Goal: Find specific page/section: Find specific page/section

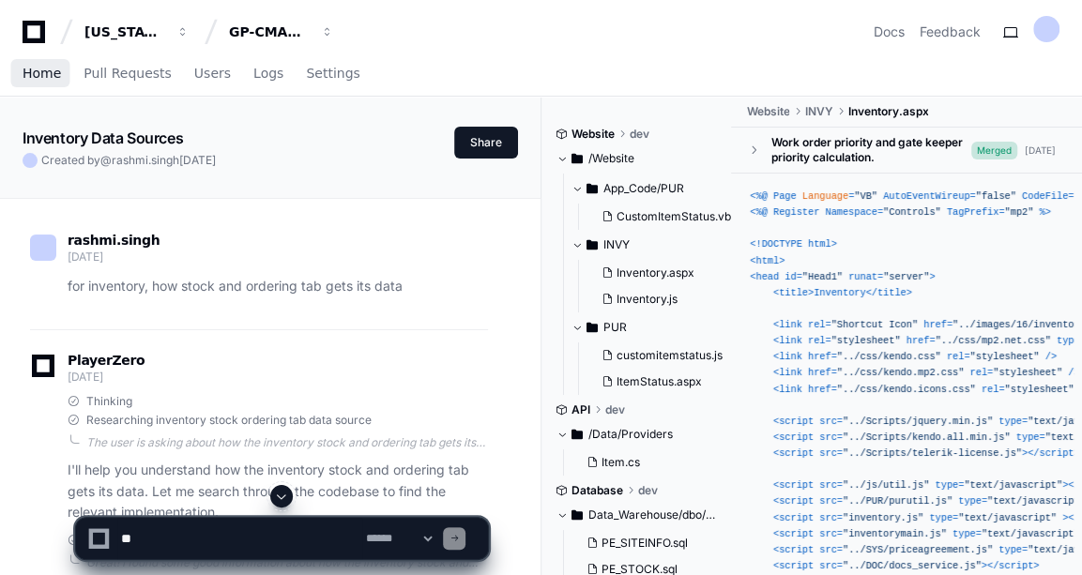
click at [36, 68] on span "Home" at bounding box center [42, 73] width 38 height 11
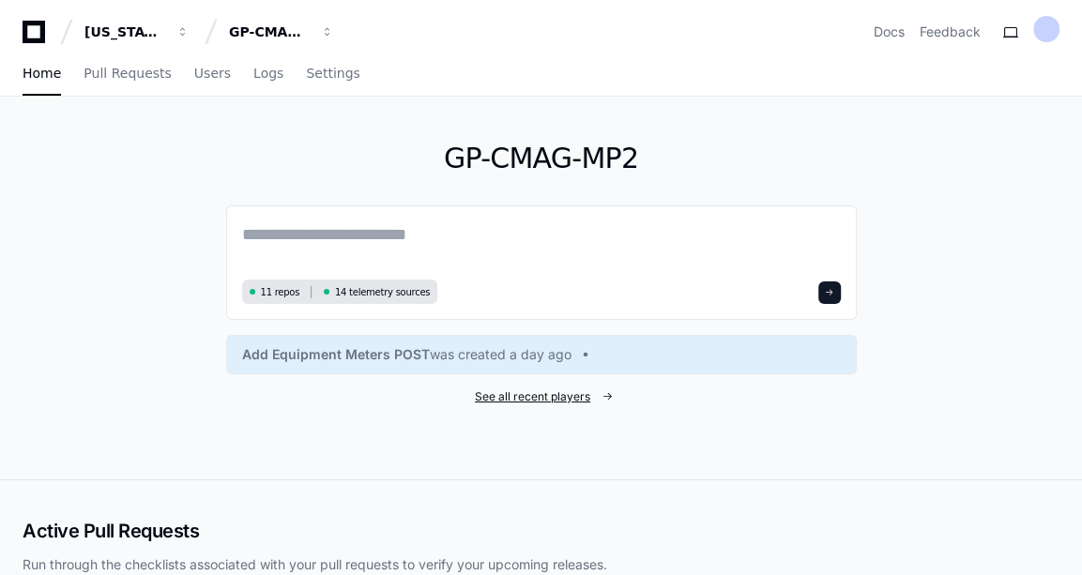
click at [525, 398] on span "See all recent players" at bounding box center [532, 396] width 115 height 15
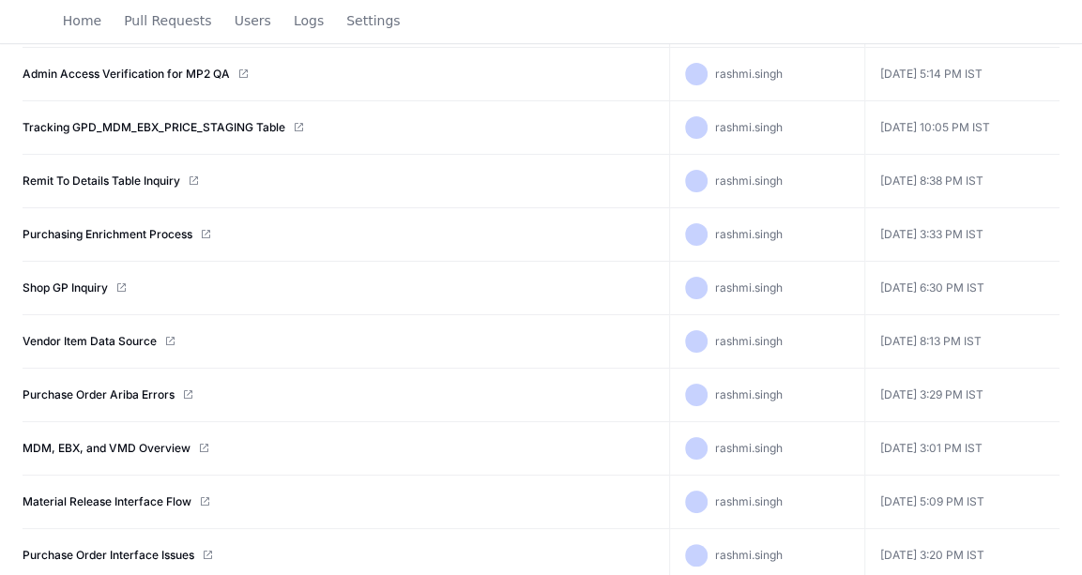
scroll to position [491, 0]
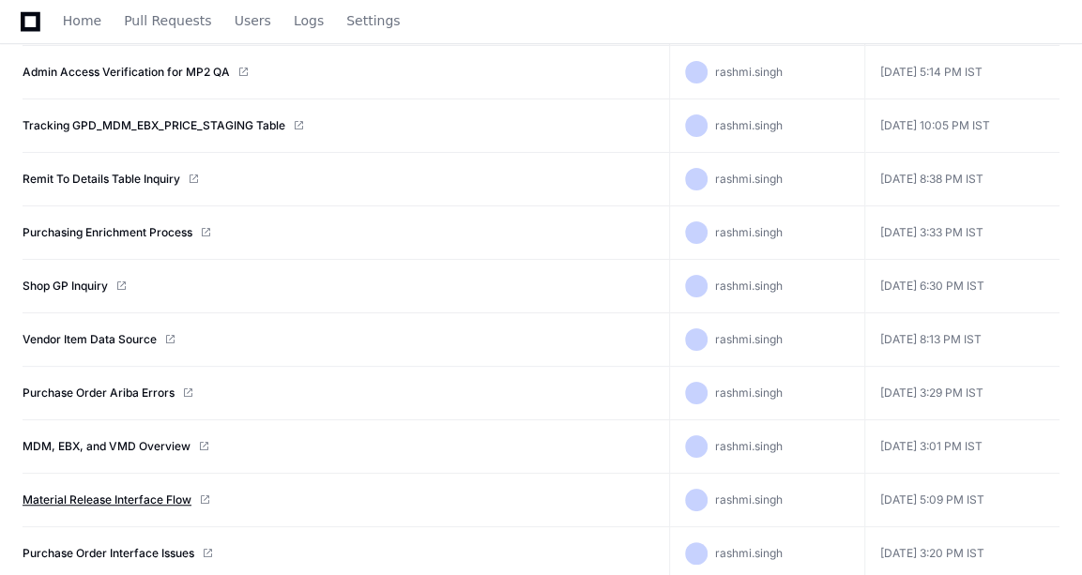
click at [125, 492] on link "Material Release Interface Flow" at bounding box center [107, 499] width 169 height 15
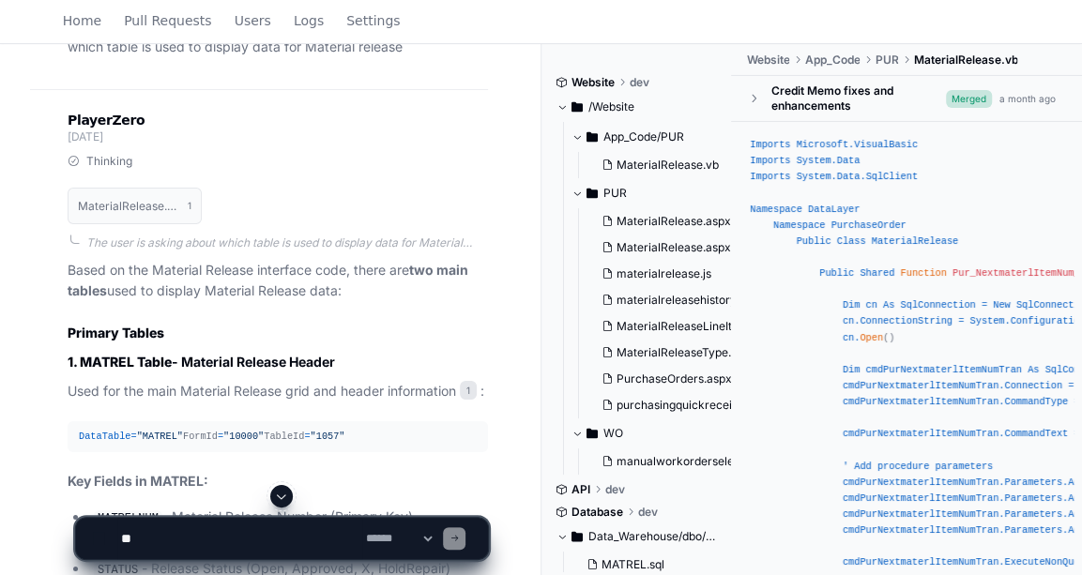
scroll to position [3665, 0]
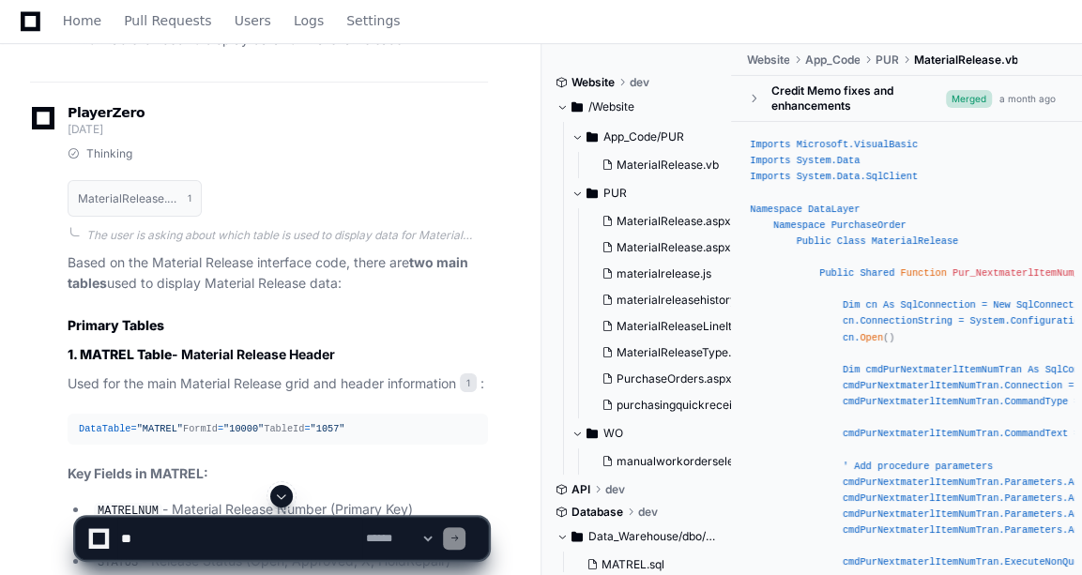
click at [151, 423] on span ""MATREL"" at bounding box center [160, 428] width 46 height 11
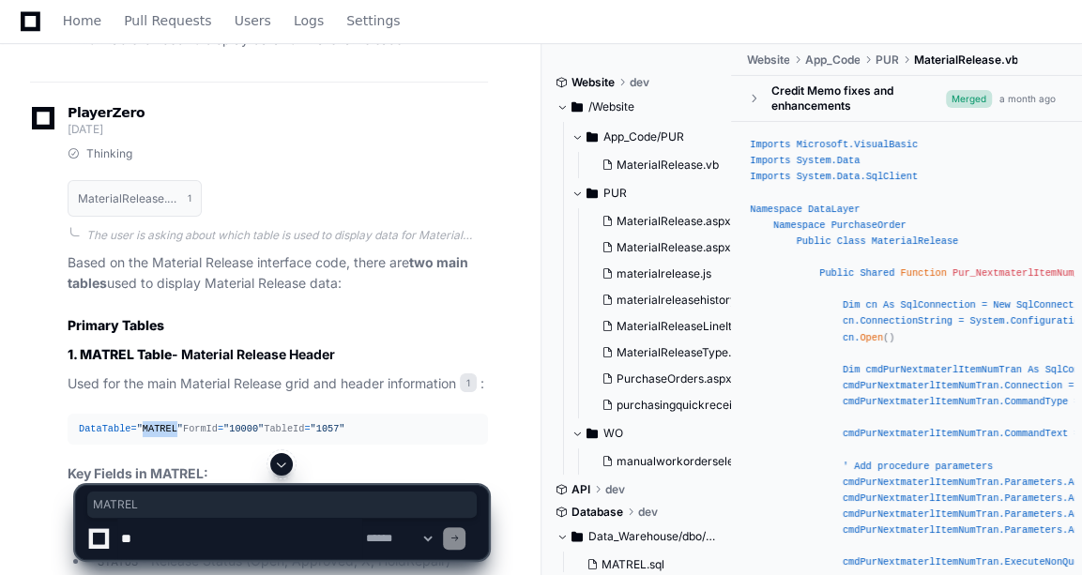
copy span "MATREL"
